Goal: Task Accomplishment & Management: Manage account settings

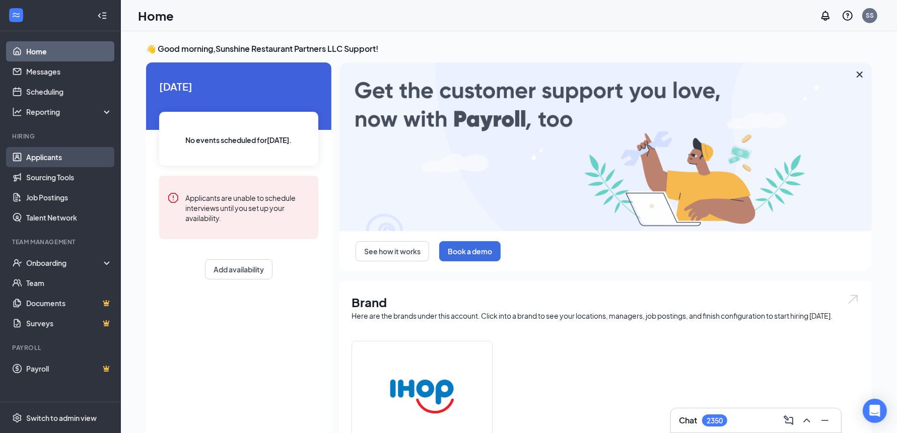
click at [47, 152] on link "Applicants" at bounding box center [69, 157] width 86 height 20
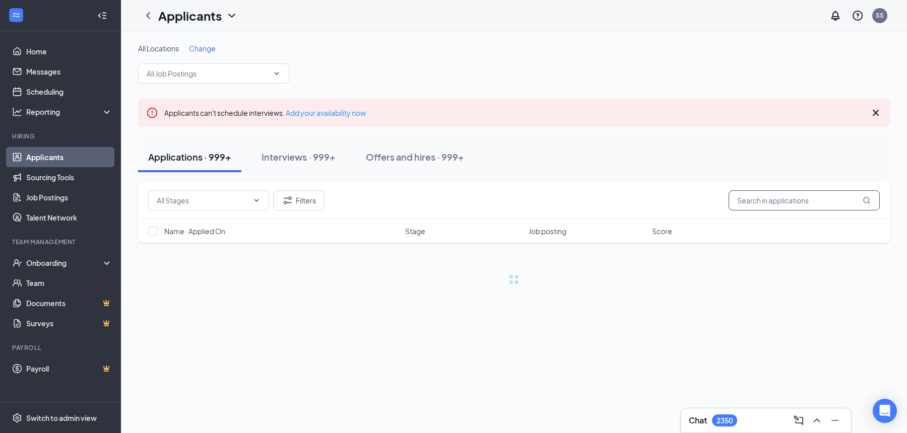
click at [773, 196] on input "text" at bounding box center [803, 200] width 151 height 20
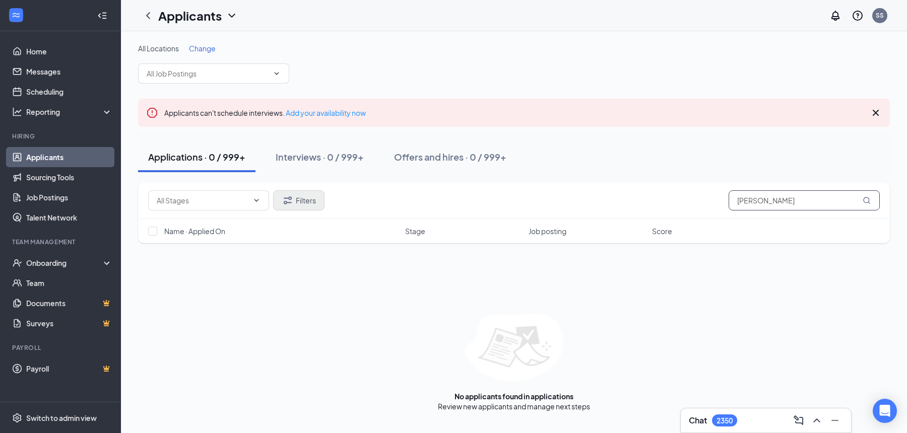
type input "[PERSON_NAME]"
click at [308, 200] on button "Filters" at bounding box center [298, 200] width 51 height 20
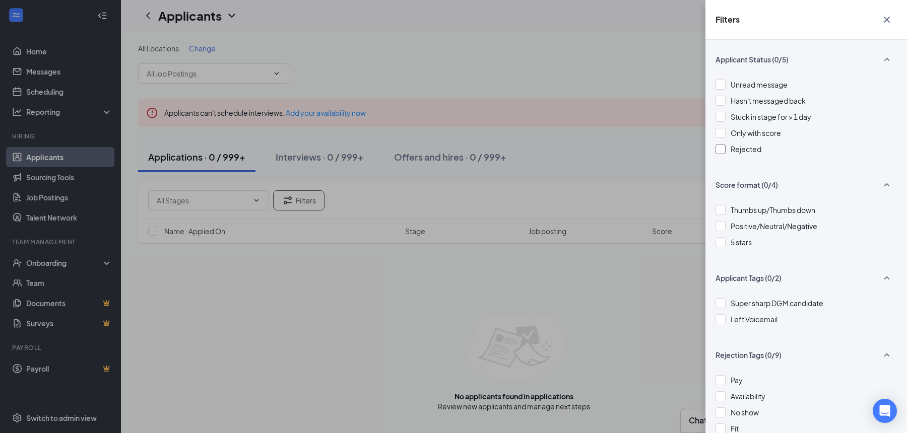
click at [723, 149] on div at bounding box center [720, 149] width 10 height 10
click at [605, 161] on div "Filters Applicant Status (1/5) Unread message Hasn't messaged back Stuck in sta…" at bounding box center [453, 216] width 907 height 433
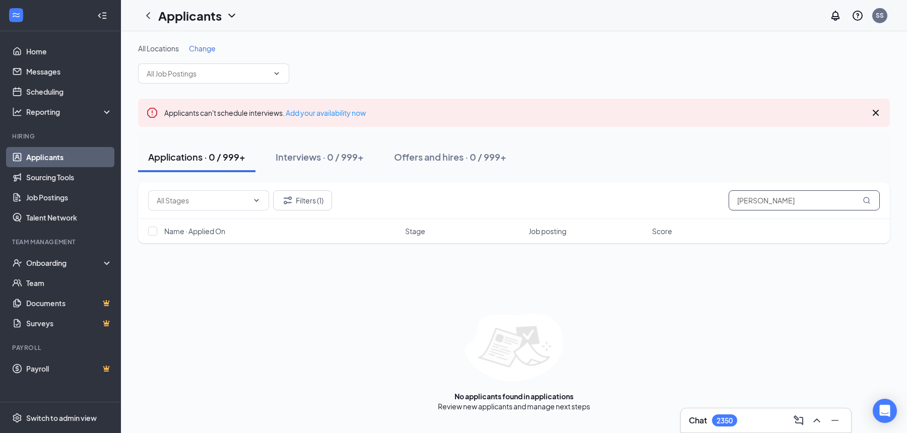
drag, startPoint x: 736, startPoint y: 198, endPoint x: 696, endPoint y: 199, distance: 40.3
click at [696, 199] on div "Filters (1) [PERSON_NAME]" at bounding box center [513, 200] width 731 height 20
paste input "[EMAIL_ADDRESS][DOMAIN_NAME]"
type input "[EMAIL_ADDRESS][DOMAIN_NAME]"
click at [299, 199] on button "Filters (1)" at bounding box center [302, 200] width 59 height 20
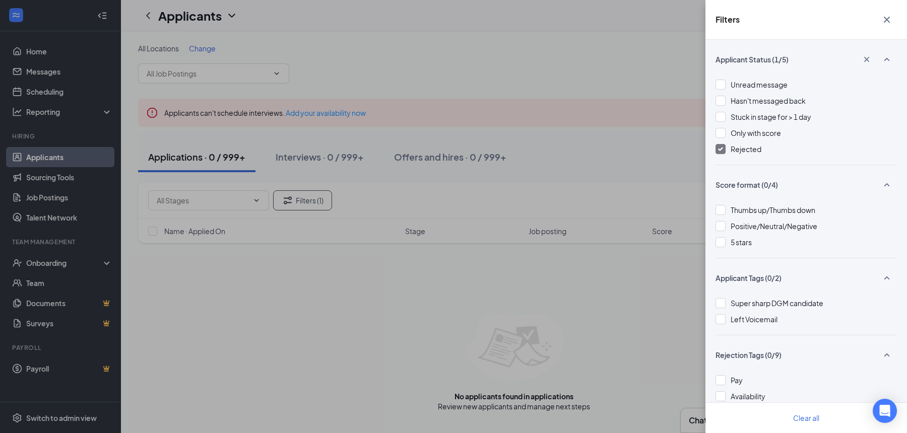
click at [721, 149] on img at bounding box center [720, 149] width 5 height 4
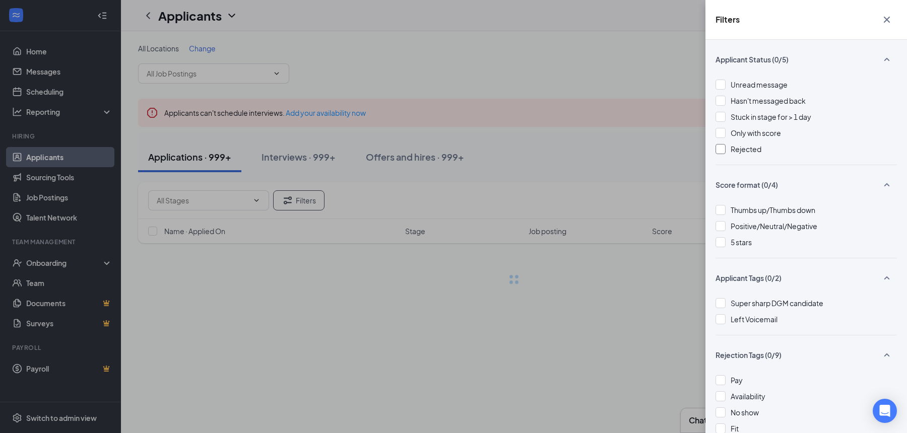
click at [630, 153] on div "Filters Applicant Status (0/5) Unread message Hasn't messaged back Stuck in sta…" at bounding box center [453, 216] width 907 height 433
click at [578, 162] on div "Filters Applicant Status (0/5) Unread message Hasn't messaged back Stuck in sta…" at bounding box center [453, 216] width 907 height 433
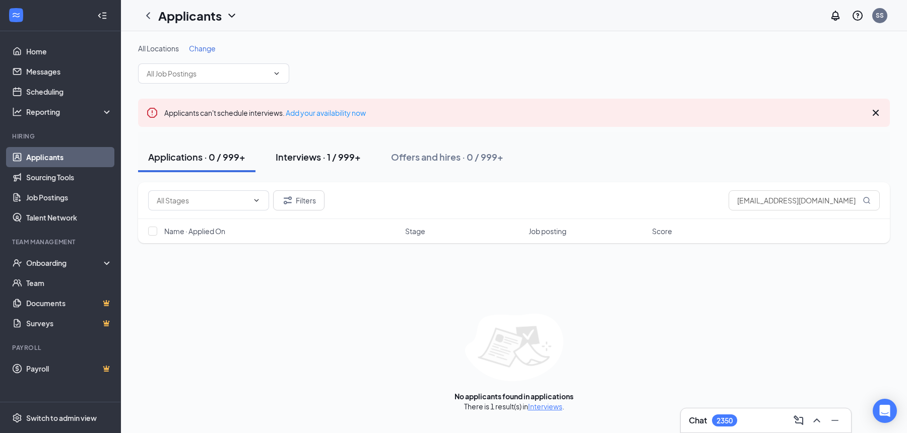
click at [311, 156] on div "Interviews · 1 / 999+" at bounding box center [317, 157] width 85 height 13
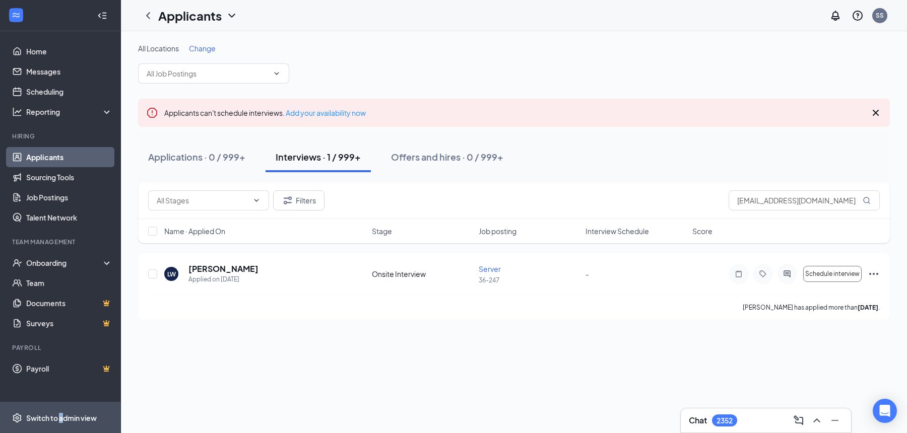
click at [61, 414] on div "Switch to admin view" at bounding box center [61, 418] width 71 height 10
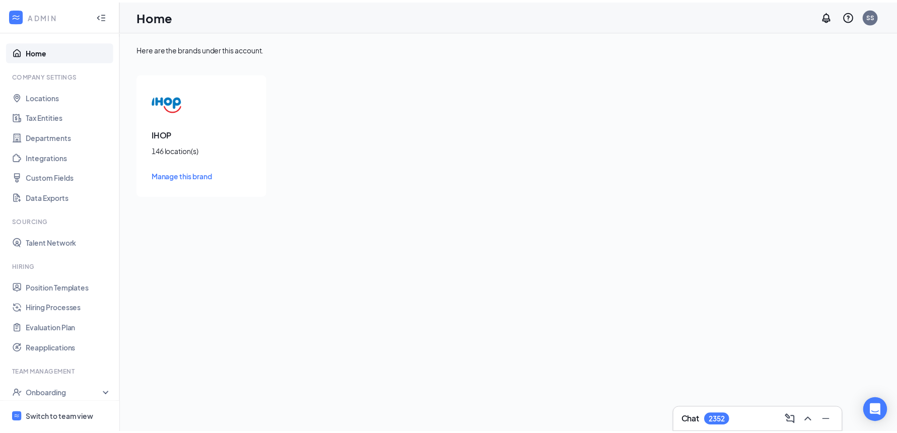
scroll to position [71, 0]
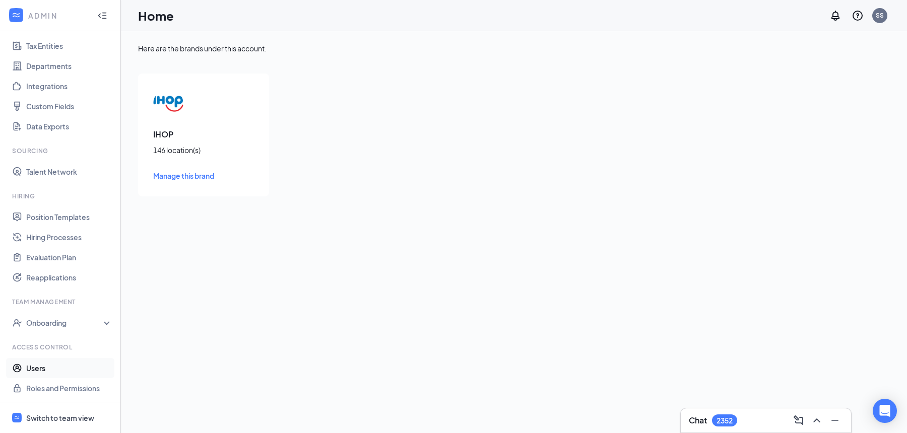
click at [43, 370] on link "Users" at bounding box center [69, 368] width 86 height 20
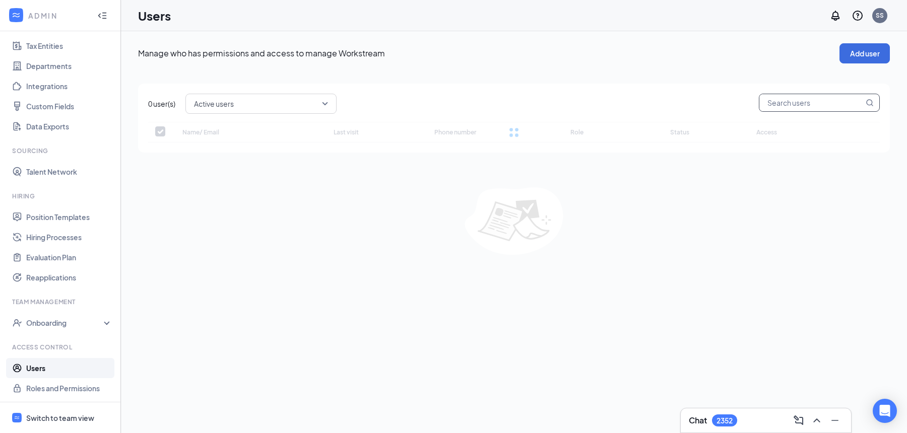
click at [786, 105] on input "text" at bounding box center [811, 102] width 104 height 17
checkbox input "false"
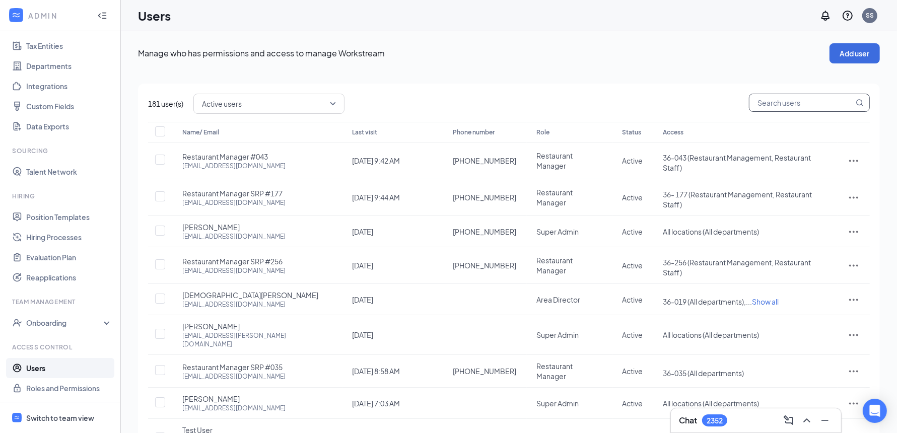
paste input "[EMAIL_ADDRESS][DOMAIN_NAME]"
type input "[EMAIL_ADDRESS][DOMAIN_NAME]"
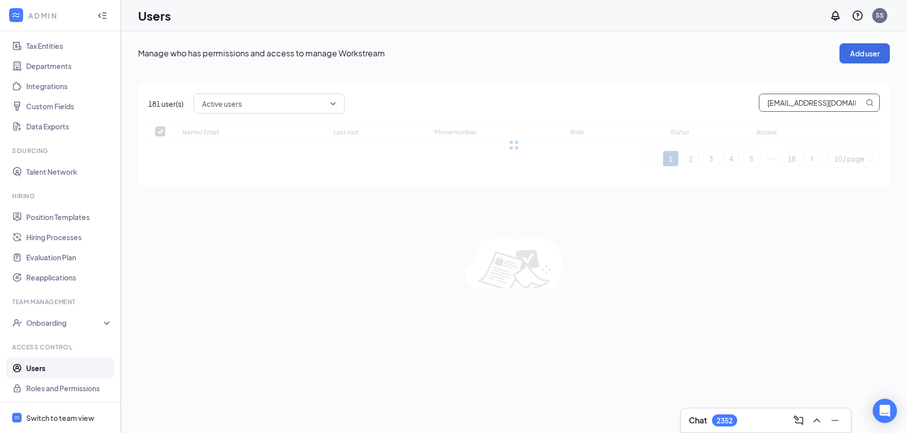
checkbox input "false"
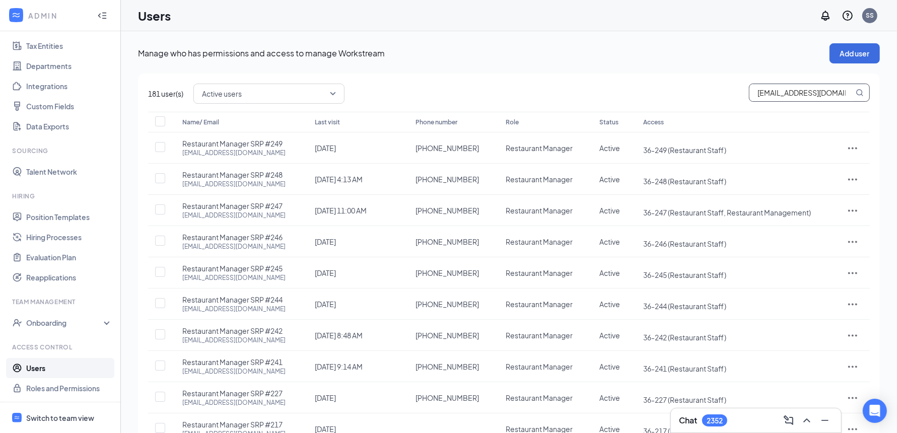
type input "[EMAIL_ADDRESS][DOMAIN_NAME]"
